Goal: Task Accomplishment & Management: Manage account settings

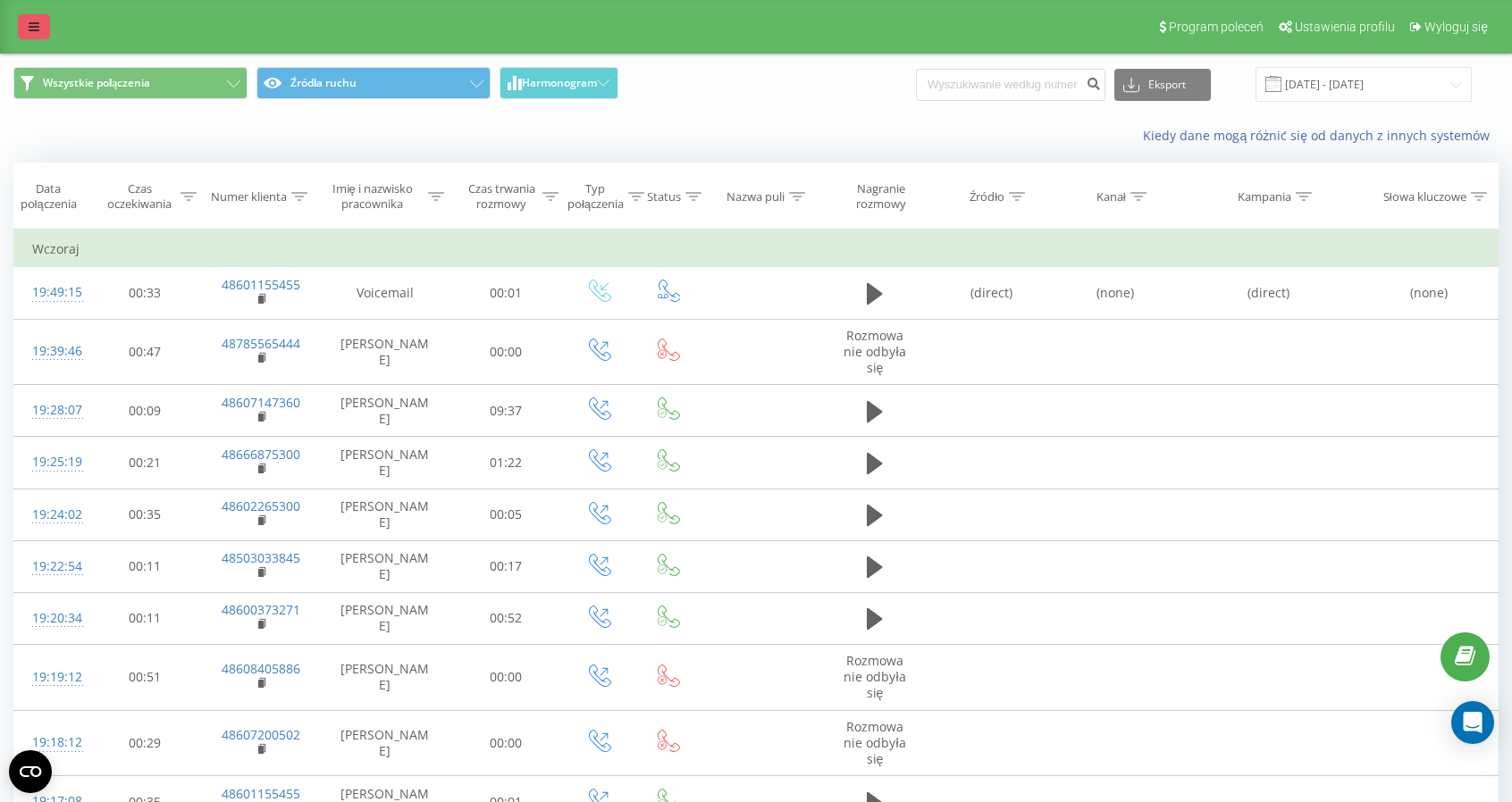
click at [42, 33] on link at bounding box center [35, 27] width 33 height 25
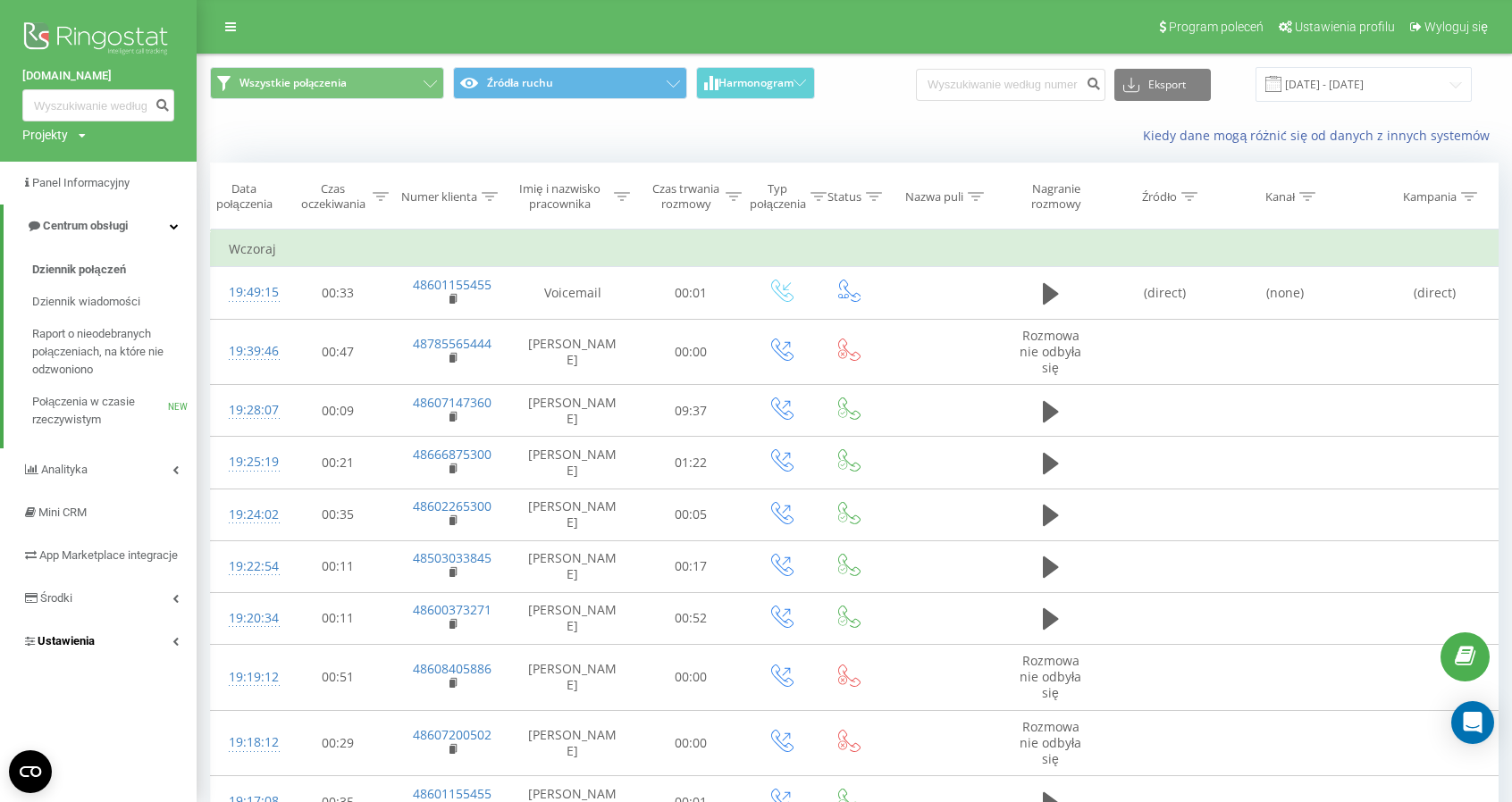
click at [58, 648] on span "Ustawienia" at bounding box center [66, 641] width 58 height 13
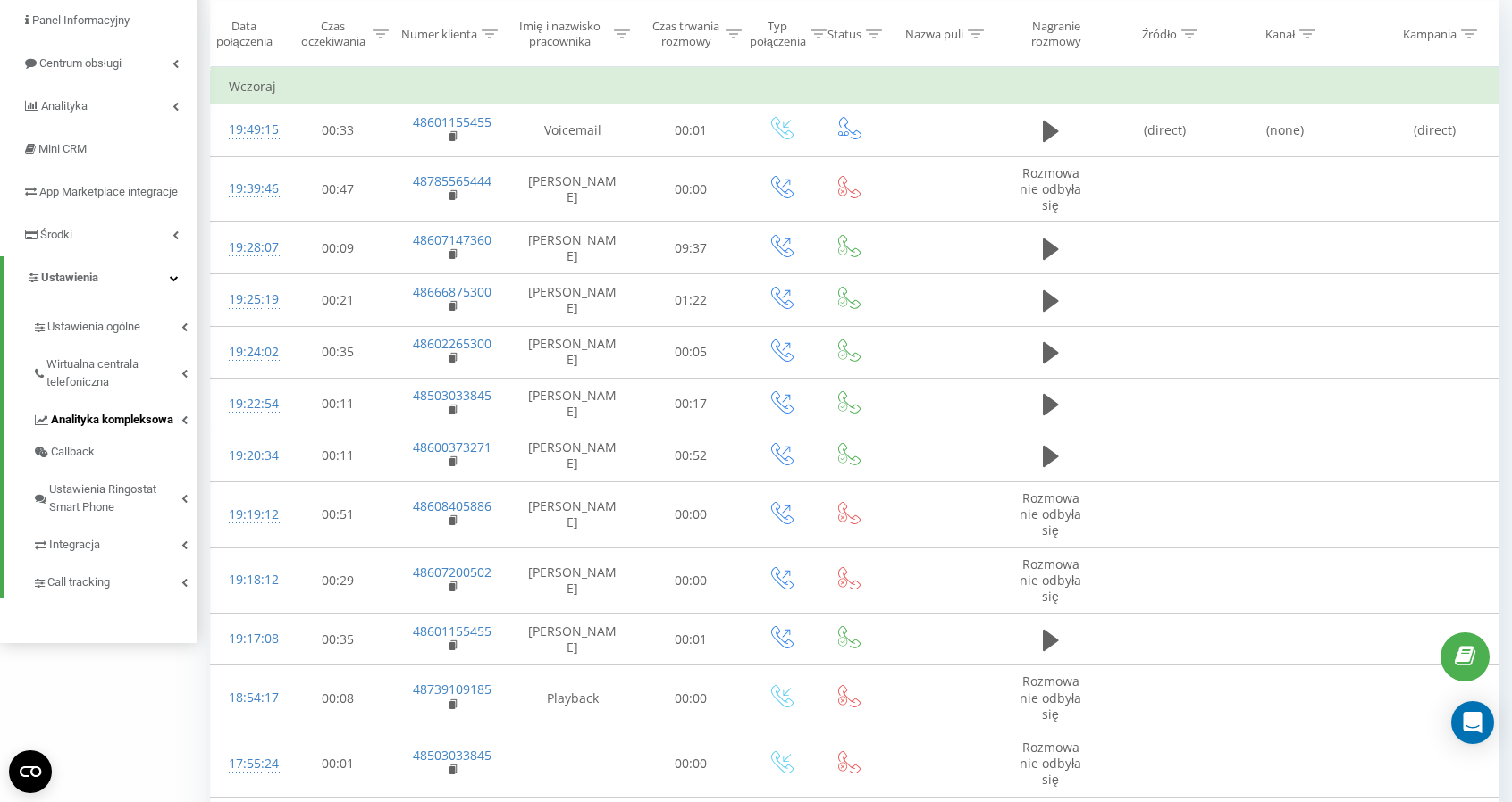
scroll to position [238, 0]
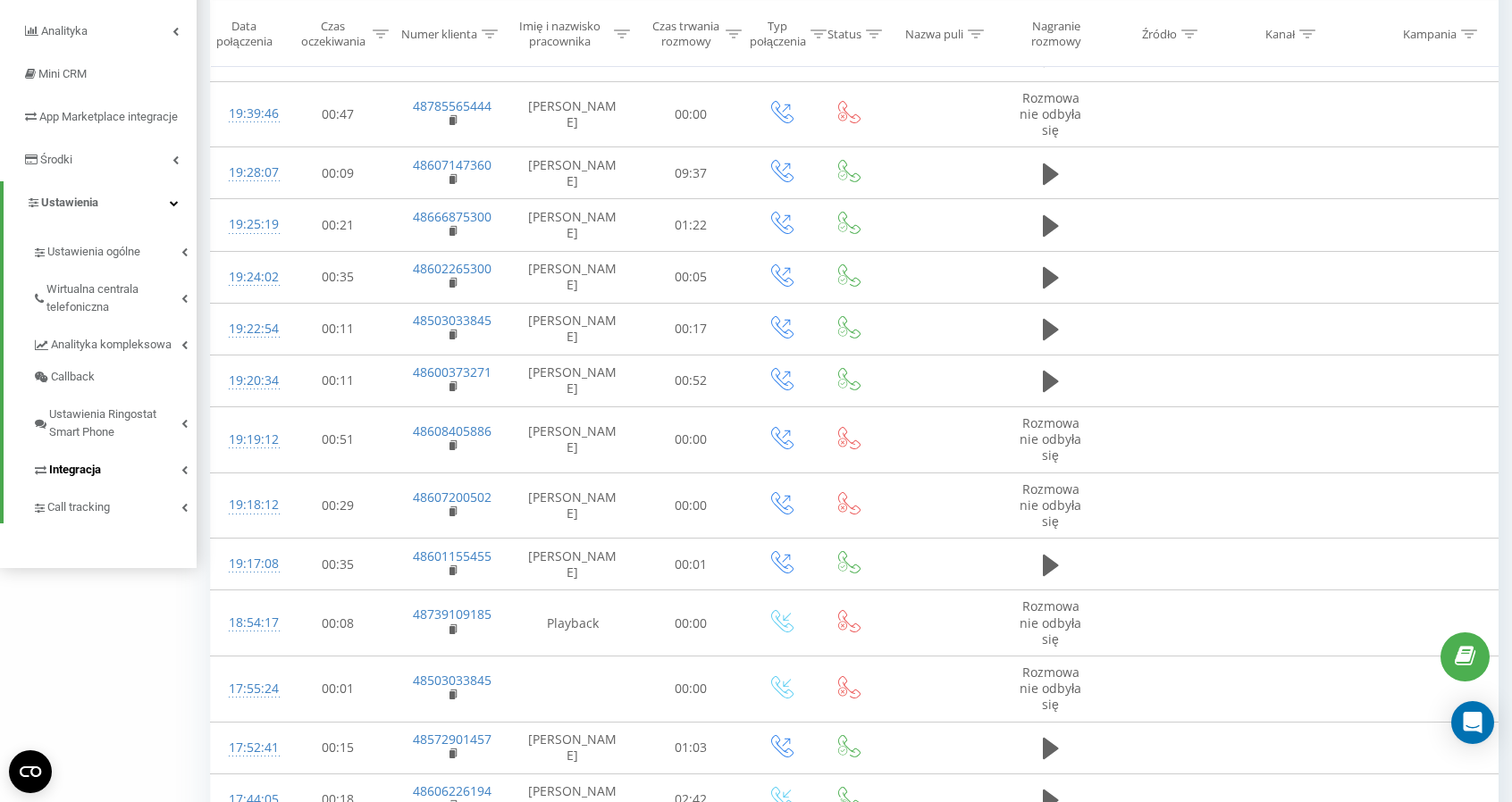
click at [83, 479] on span "Integracja" at bounding box center [75, 470] width 52 height 18
click at [79, 386] on span "Callback" at bounding box center [73, 377] width 45 height 18
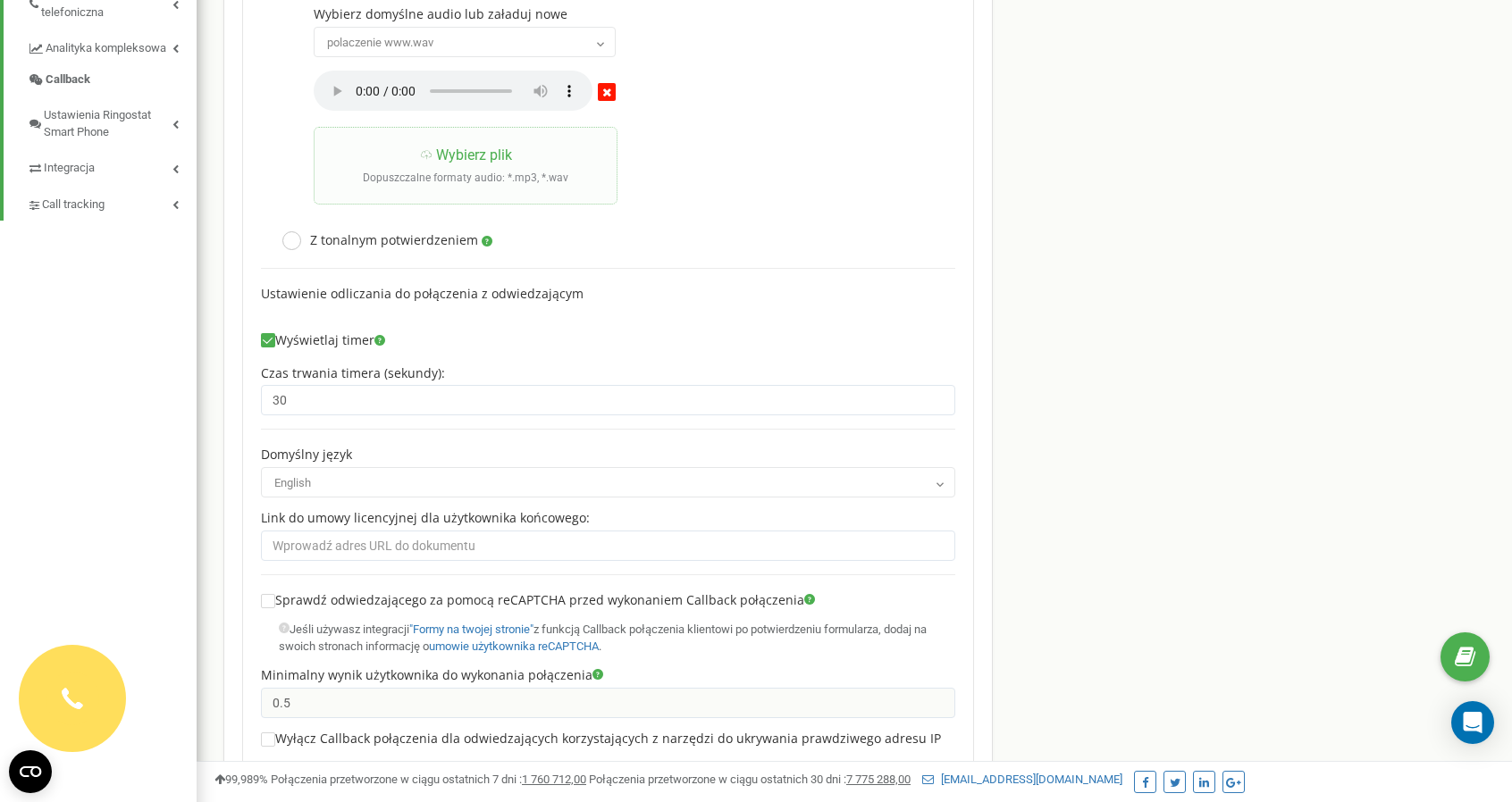
scroll to position [462, 0]
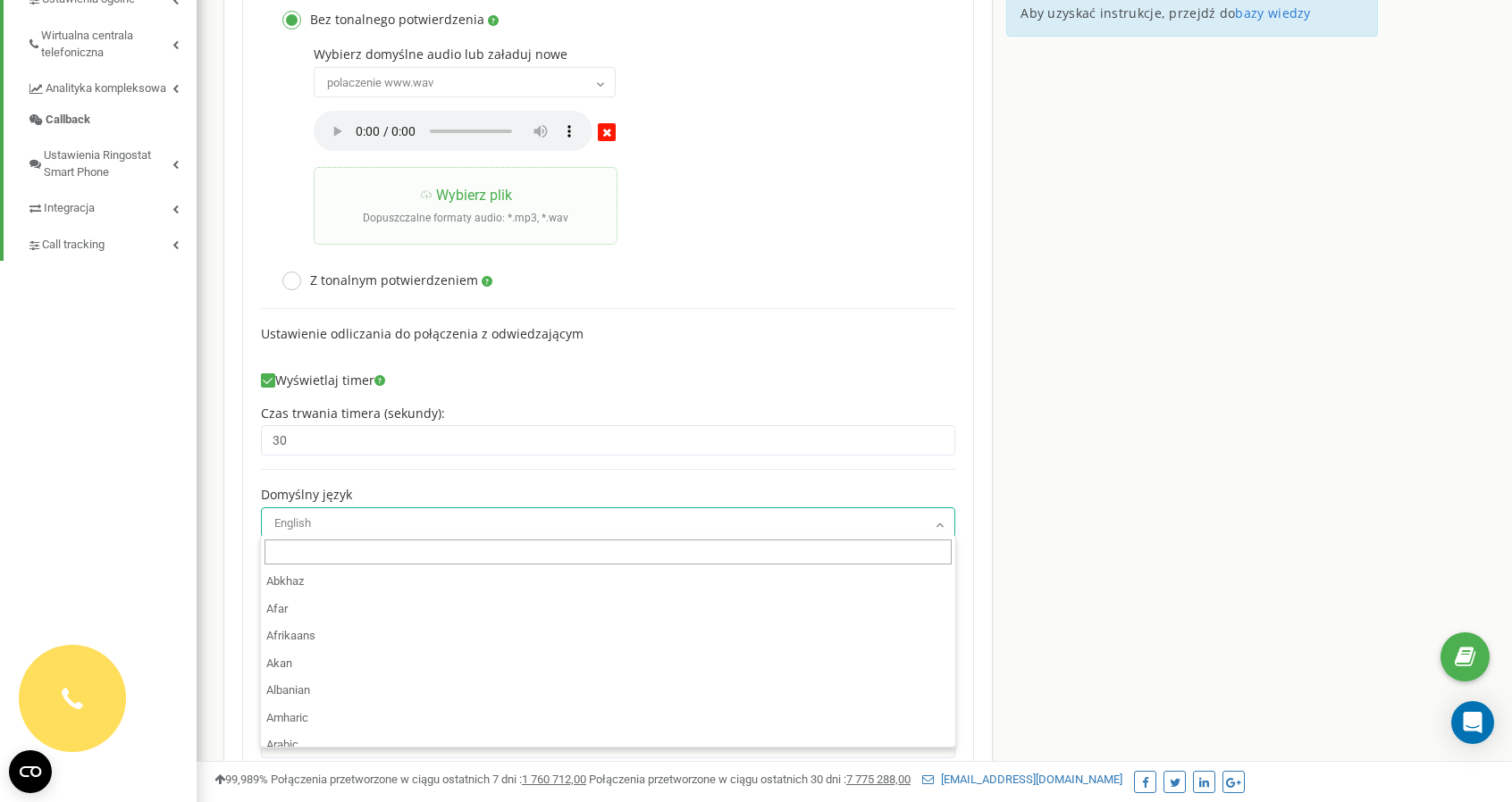
click at [437, 521] on span "English" at bounding box center [607, 524] width 682 height 25
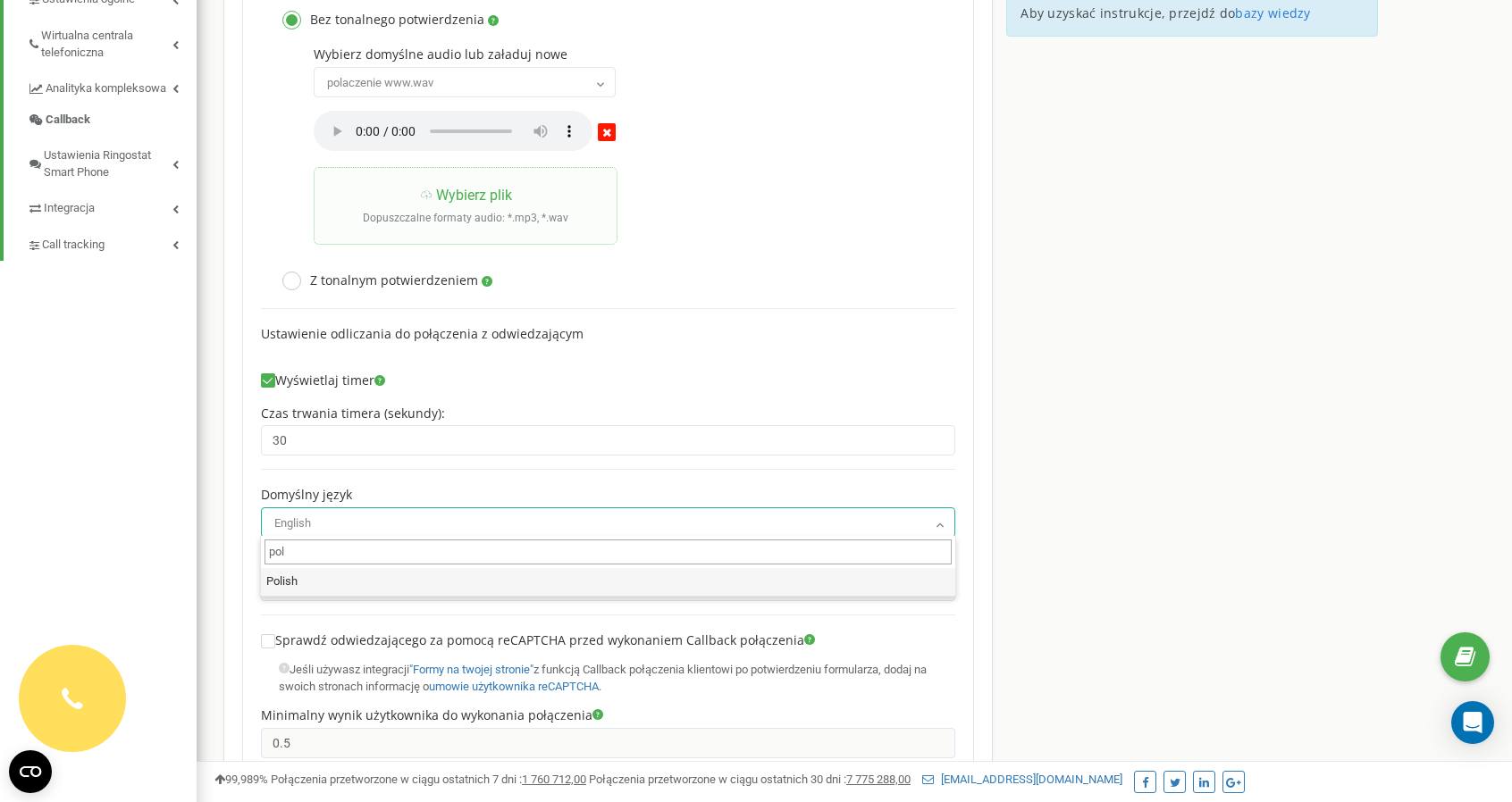
type input "pol"
select select "pl"
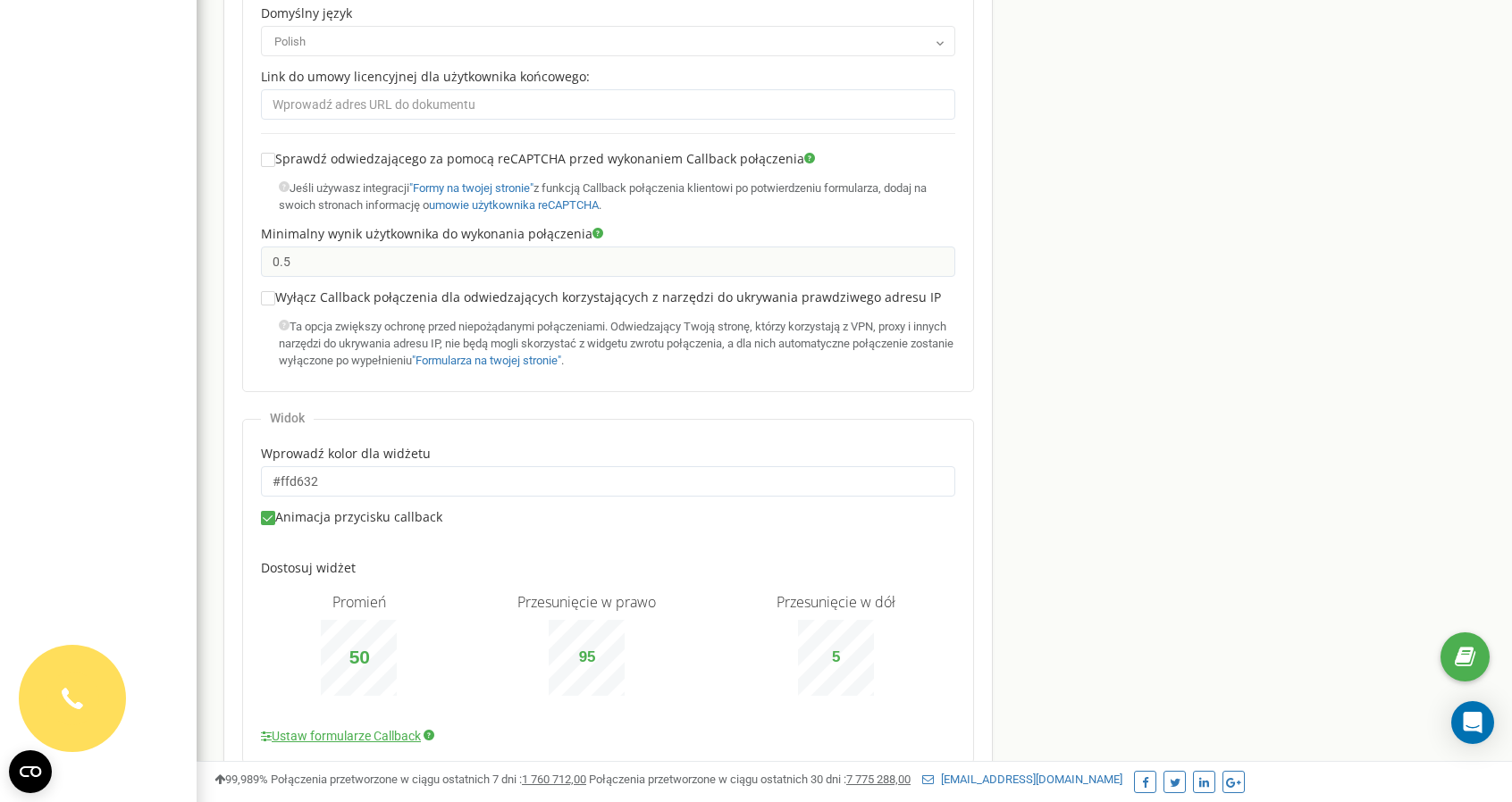
scroll to position [1058, 0]
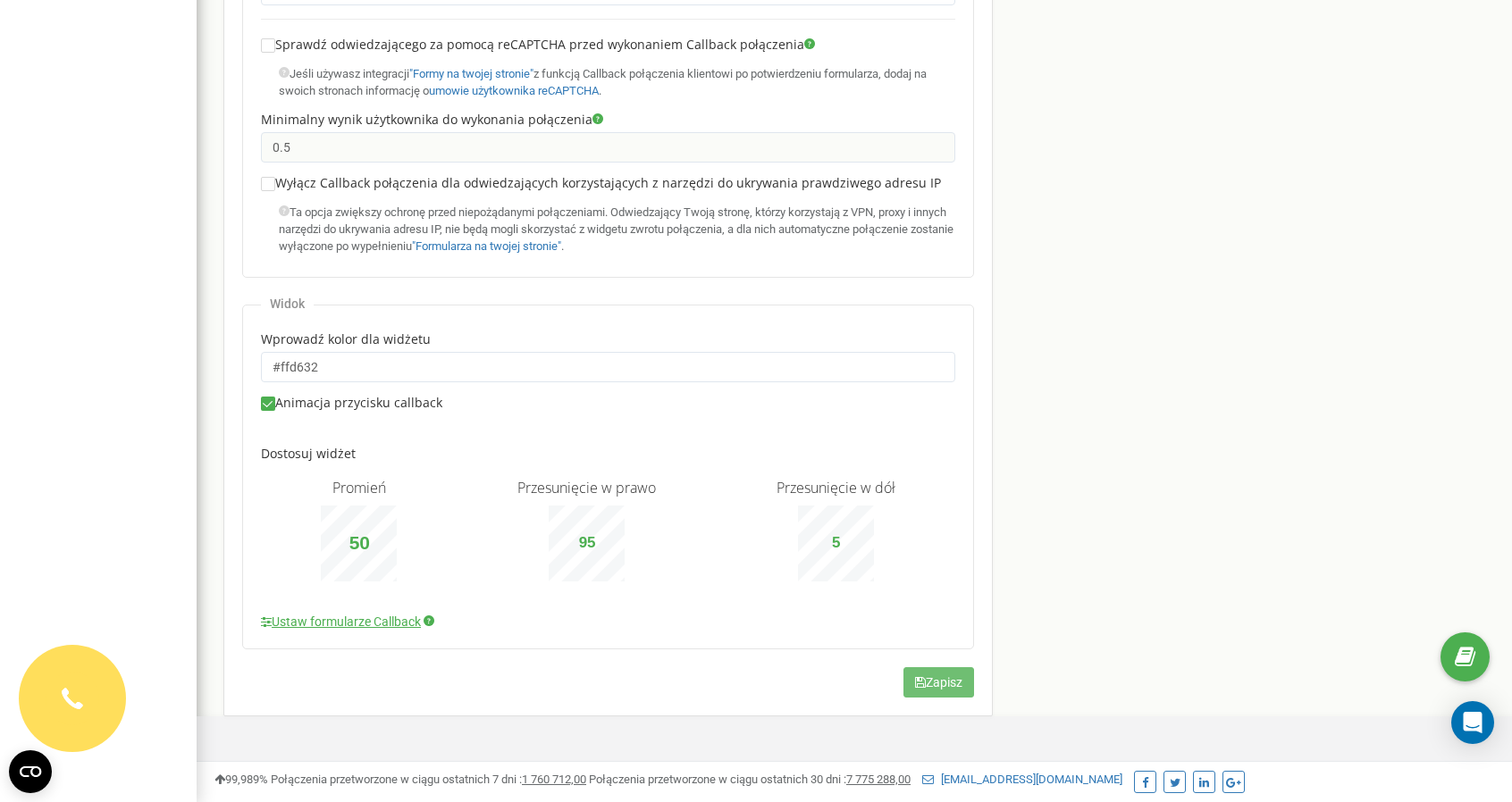
click at [928, 683] on button "Zapisz" at bounding box center [939, 683] width 71 height 31
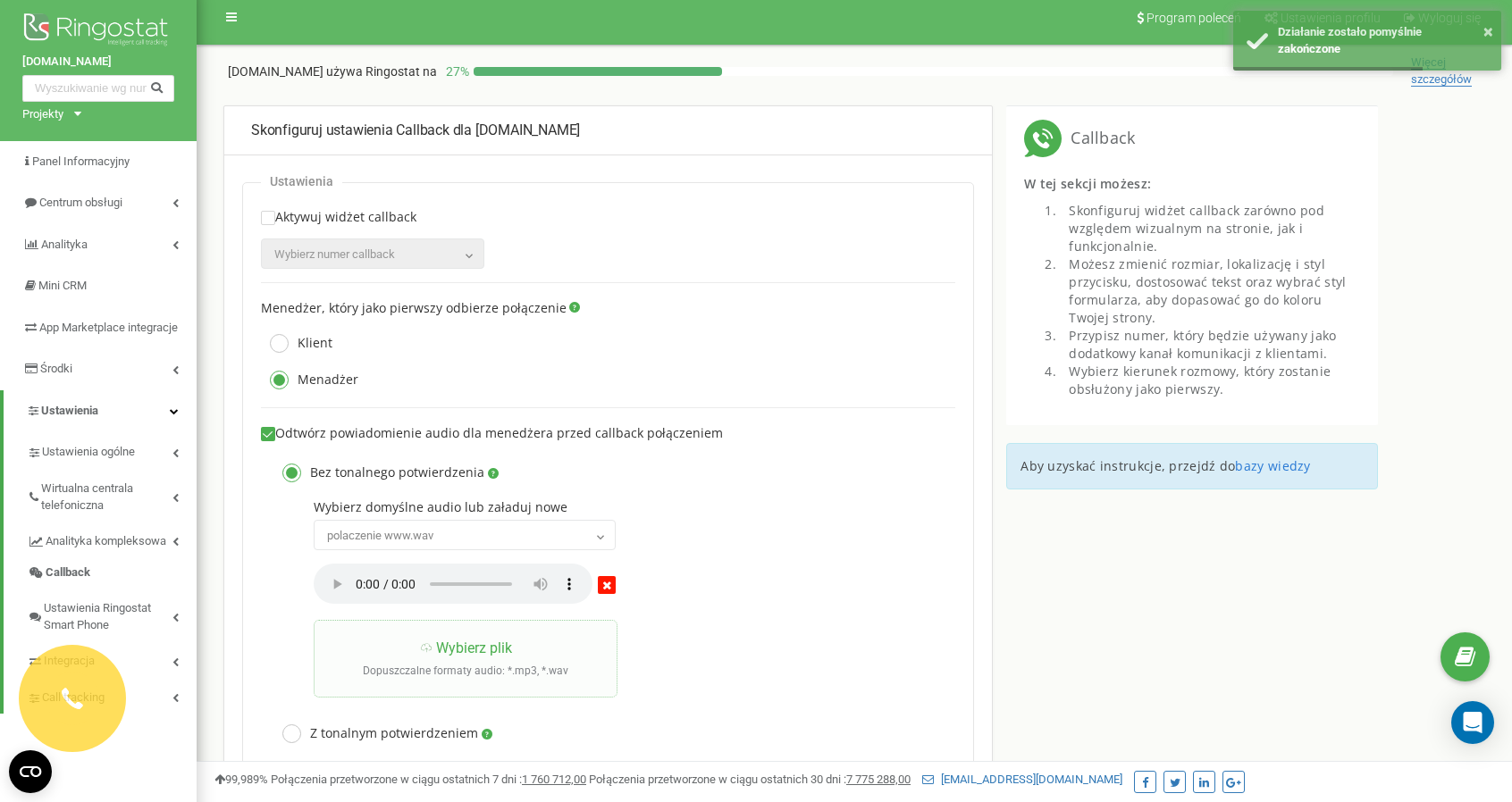
scroll to position [0, 0]
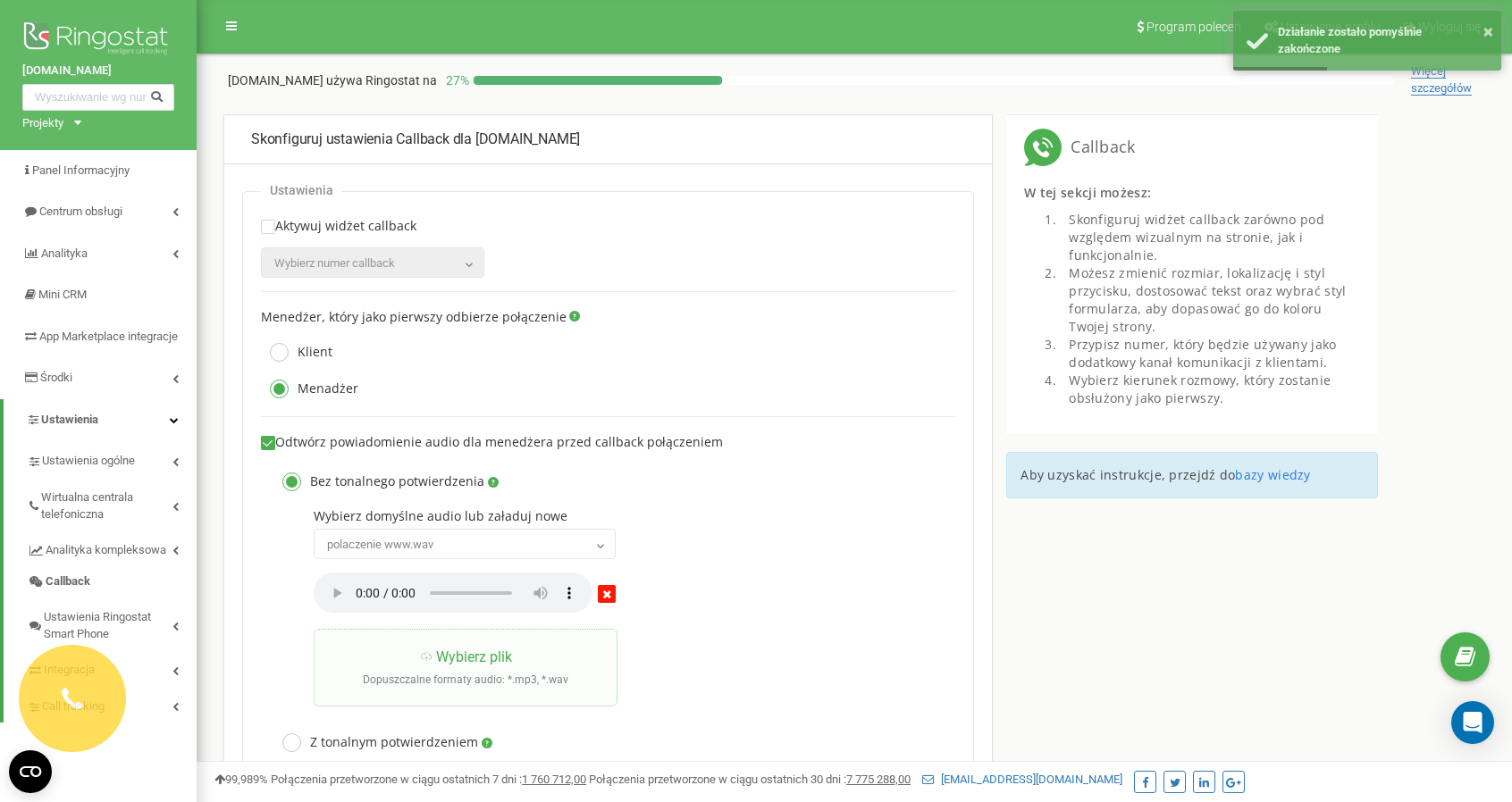
click at [272, 226] on ins at bounding box center [268, 226] width 12 height 12
checkbox input "true"
click at [318, 262] on span "Wybierz numer сallback" at bounding box center [335, 263] width 121 height 13
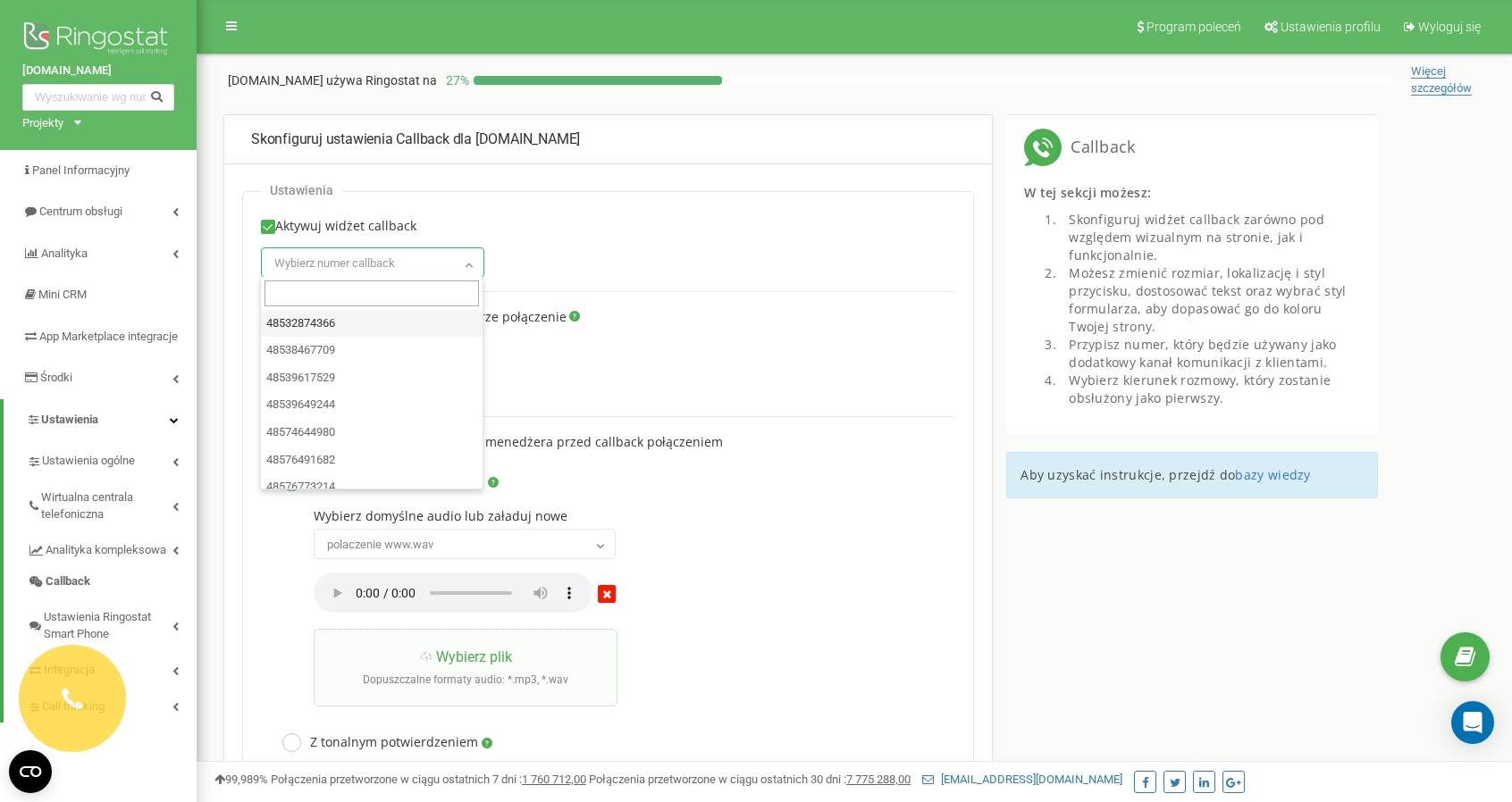
paste input "579771912"
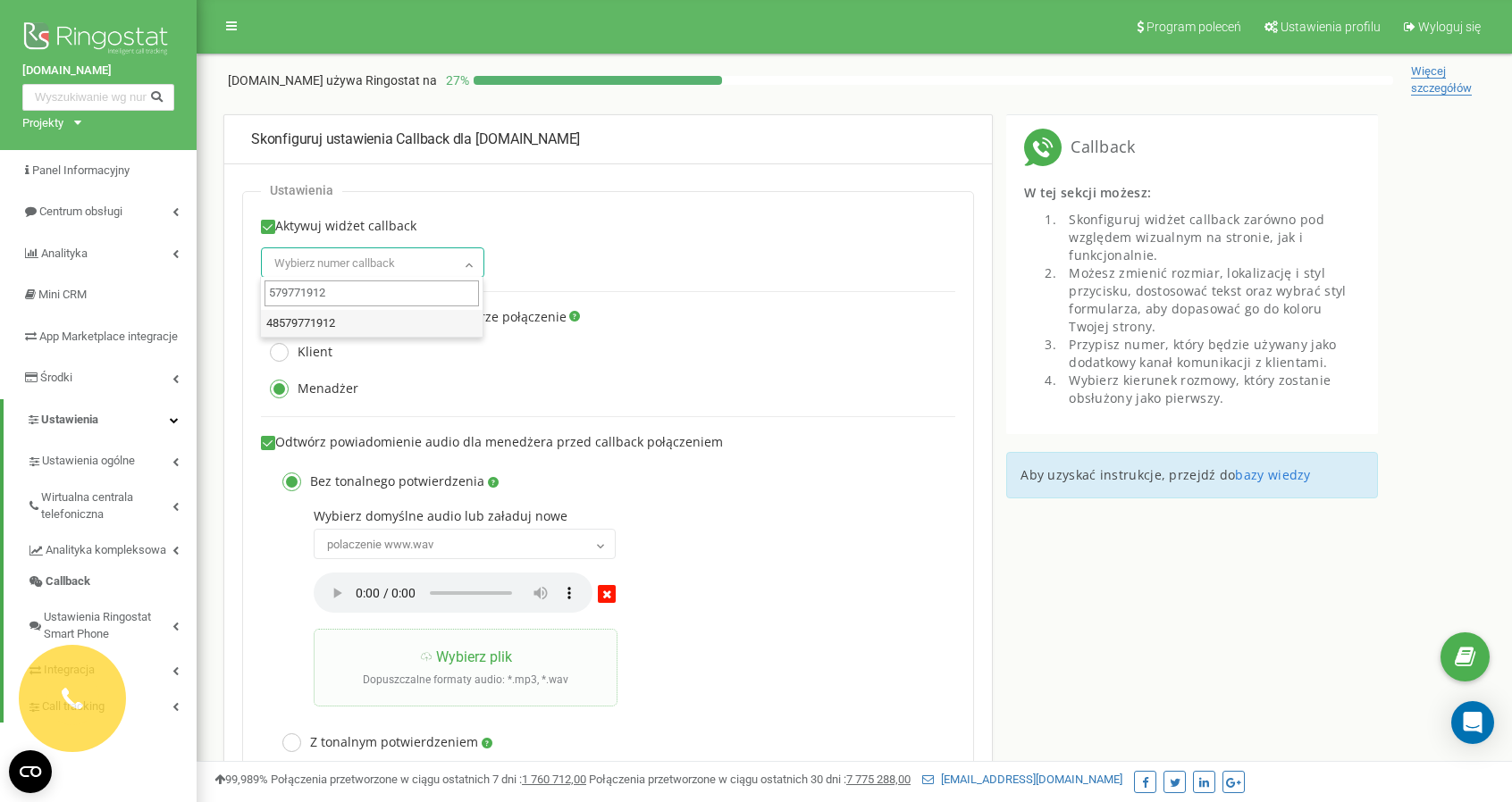
type input "579771912"
select select "574881"
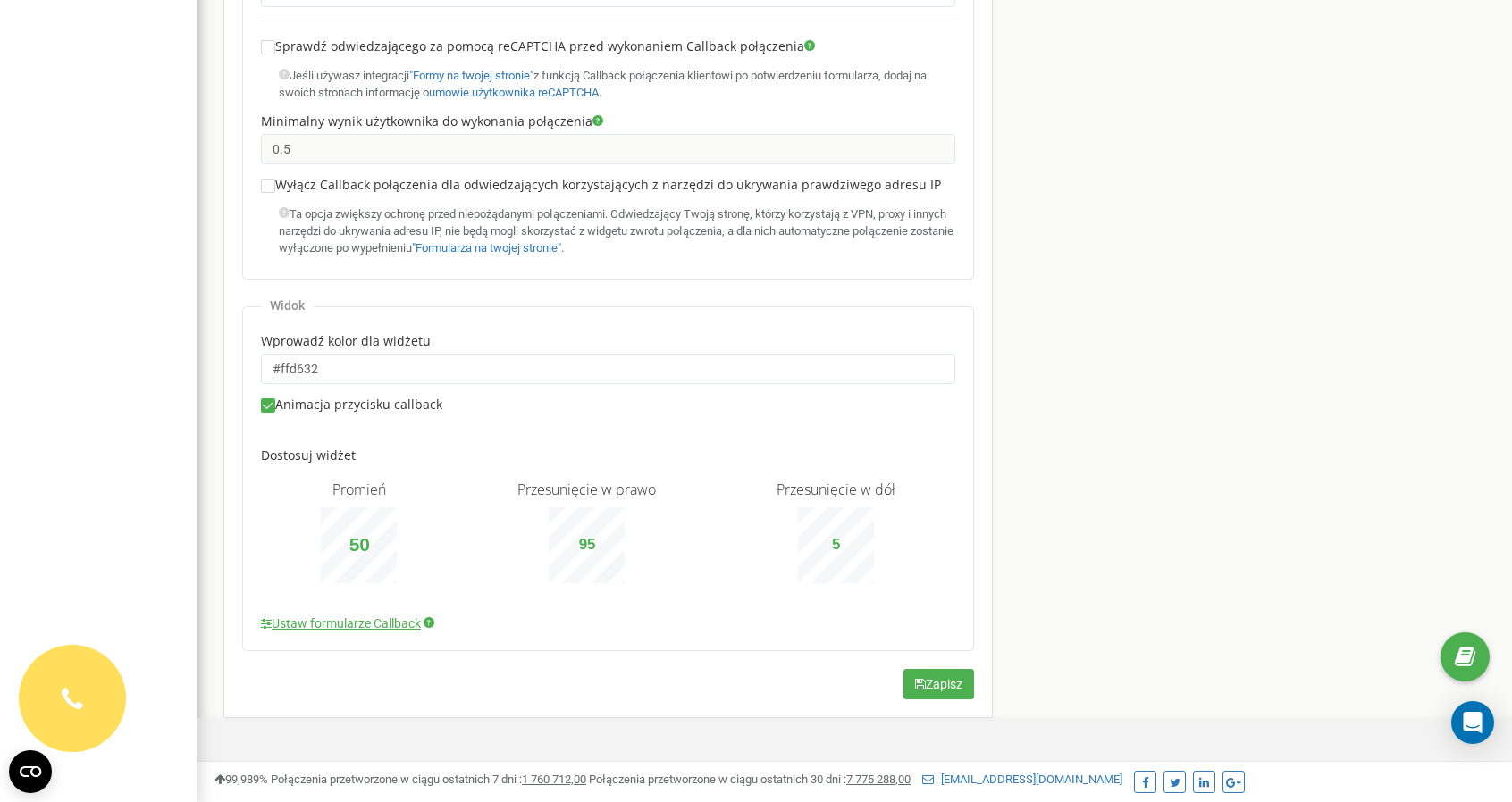
scroll to position [1058, 0]
click at [951, 675] on button "Zapisz" at bounding box center [939, 683] width 71 height 31
click at [933, 689] on button "Zapisz" at bounding box center [939, 683] width 71 height 31
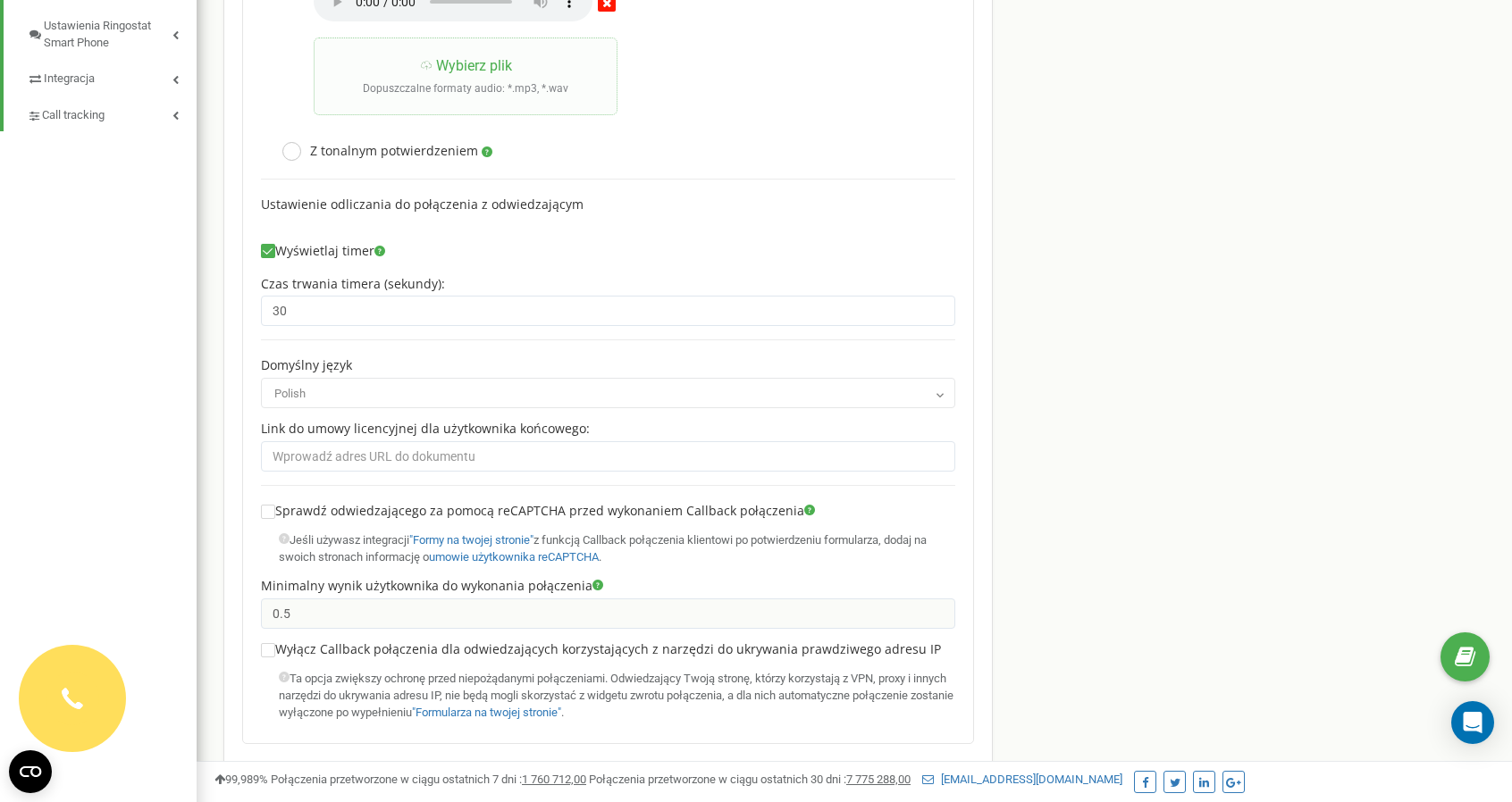
scroll to position [595, 0]
click at [459, 450] on input "text" at bounding box center [608, 453] width 695 height 31
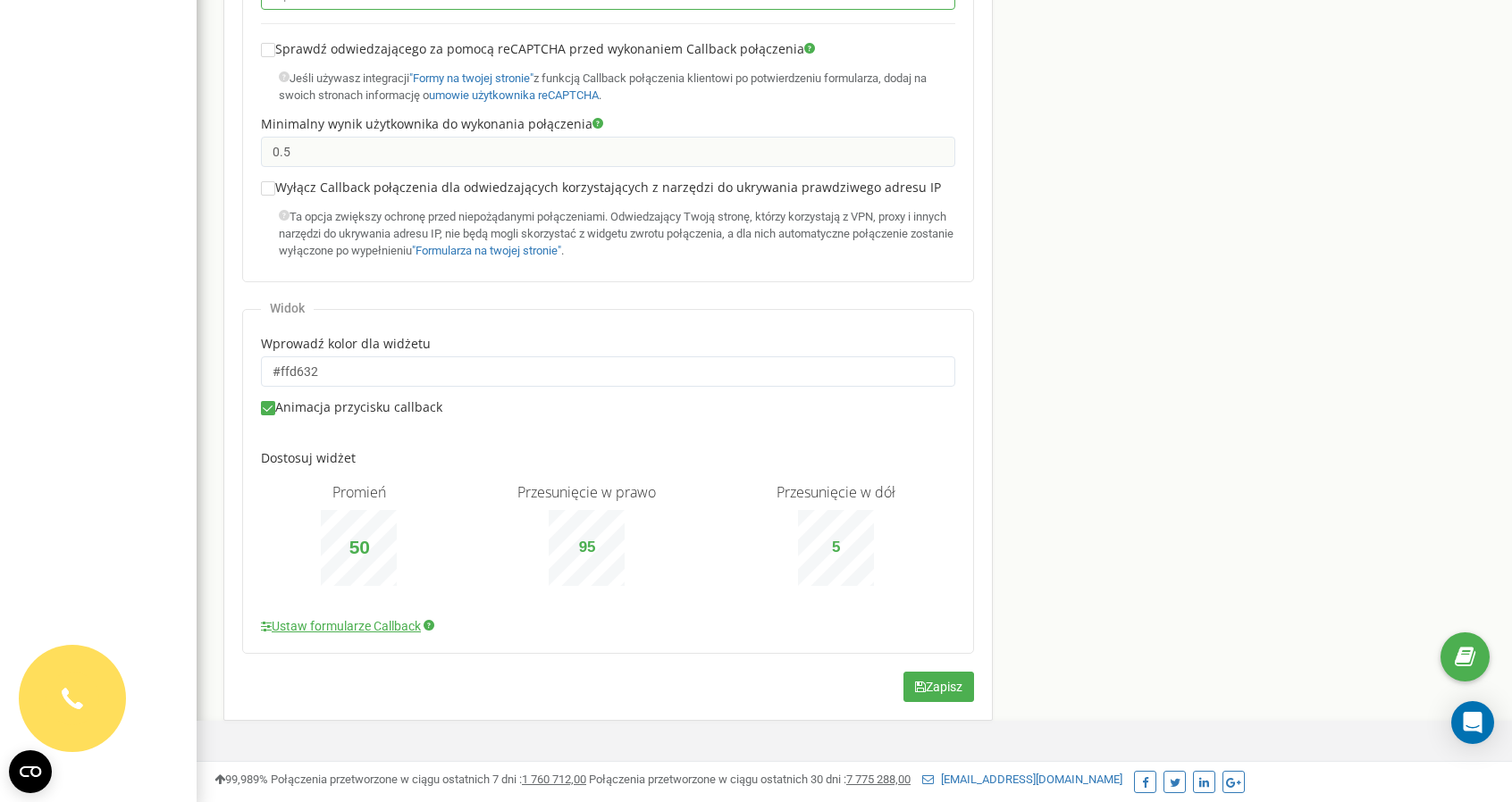
scroll to position [1058, 0]
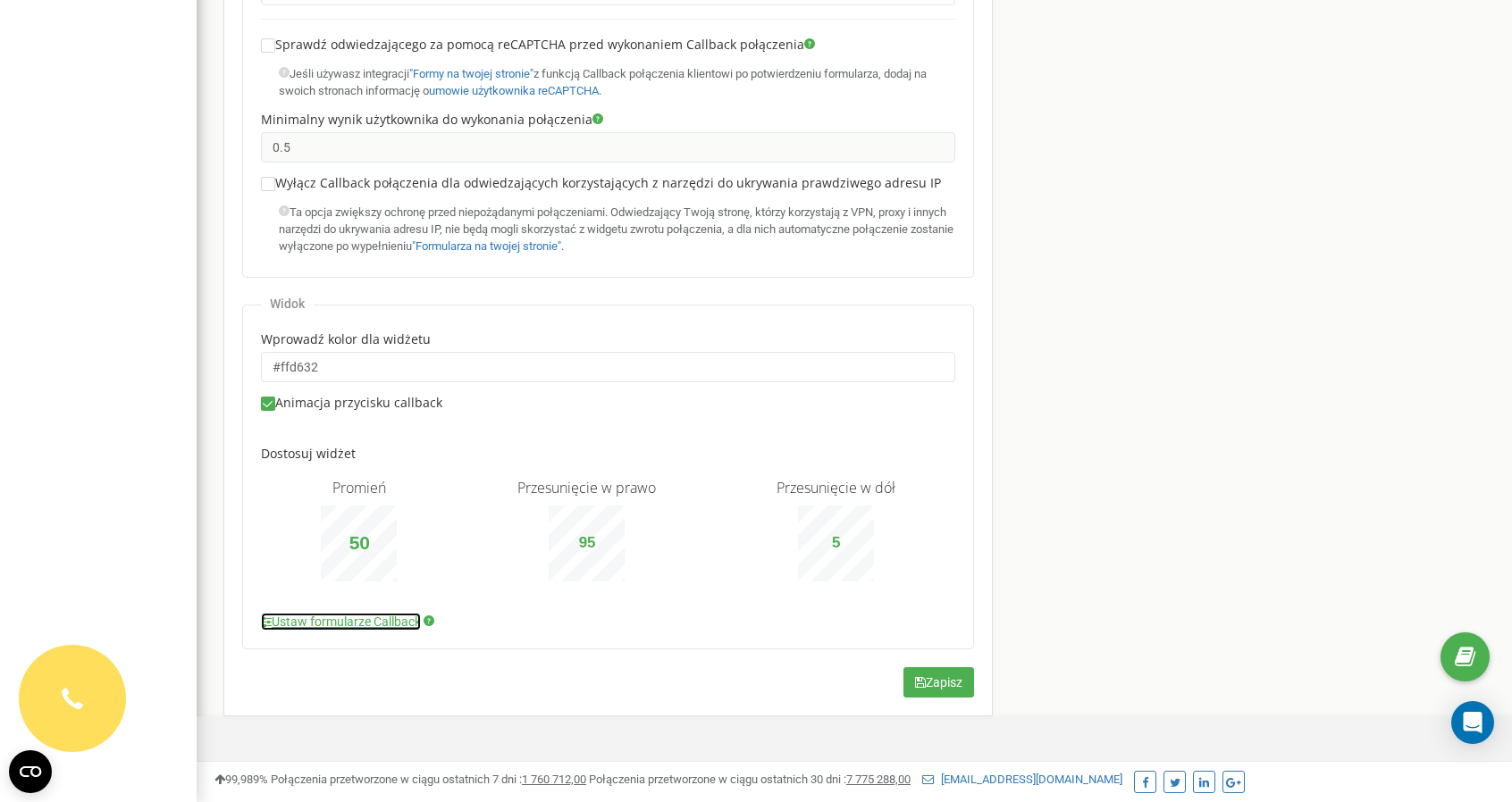
click at [365, 620] on link "Ustaw formularze Callback" at bounding box center [341, 622] width 160 height 18
click at [372, 619] on link "Ustaw formularze Callback" at bounding box center [341, 622] width 160 height 18
